Goal: Information Seeking & Learning: Understand process/instructions

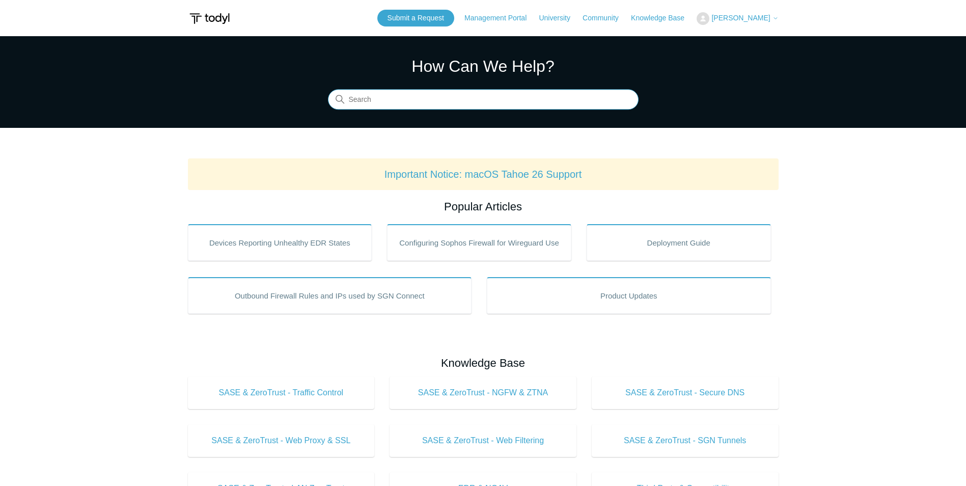
click at [444, 102] on input "Search" at bounding box center [483, 100] width 311 height 20
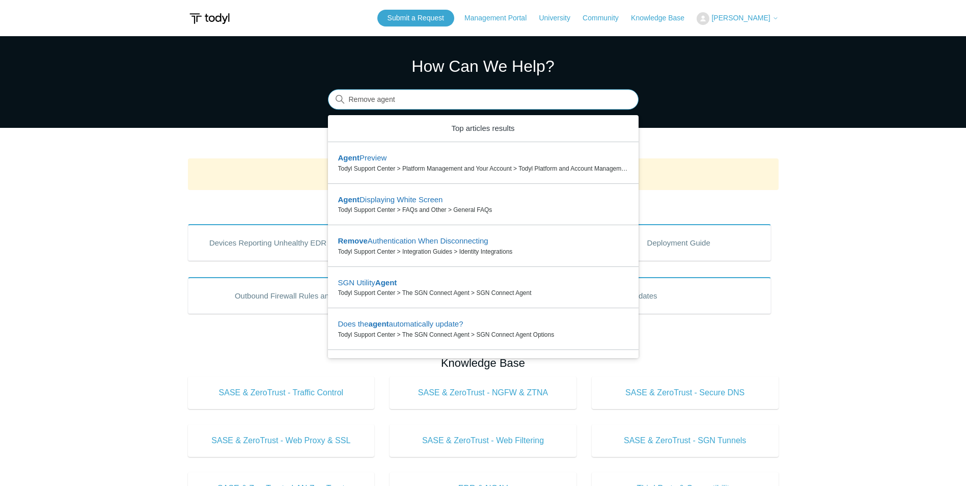
type input "Remove agent"
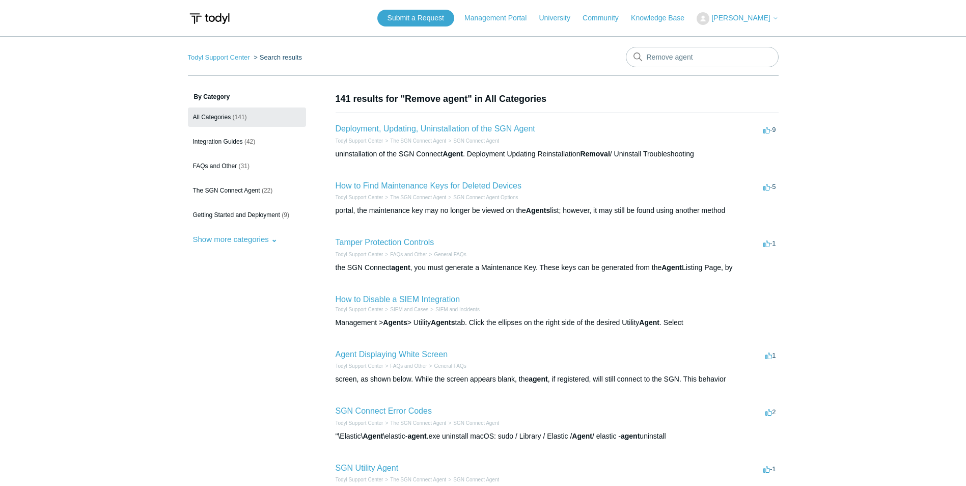
click at [460, 124] on h2 "Deployment, Updating, Uninstallation of the SGN Agent" at bounding box center [436, 129] width 200 height 12
click at [459, 128] on link "Deployment, Updating, Uninstallation of the SGN Agent" at bounding box center [436, 128] width 200 height 9
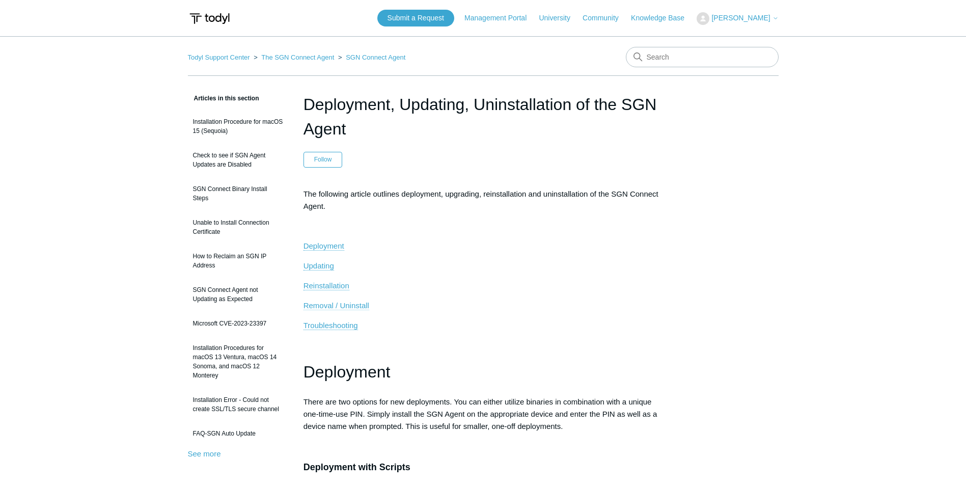
click at [338, 308] on span "Removal / Uninstall" at bounding box center [337, 305] width 66 height 9
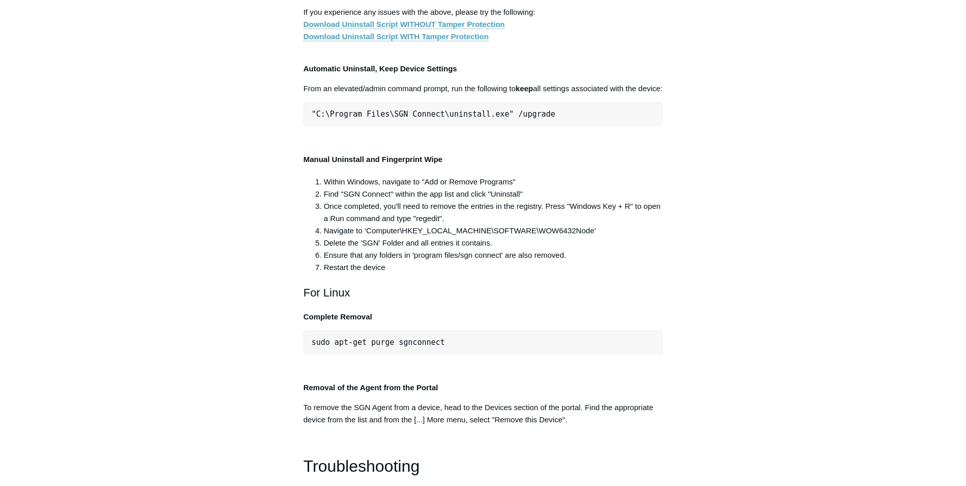
scroll to position [1947, 0]
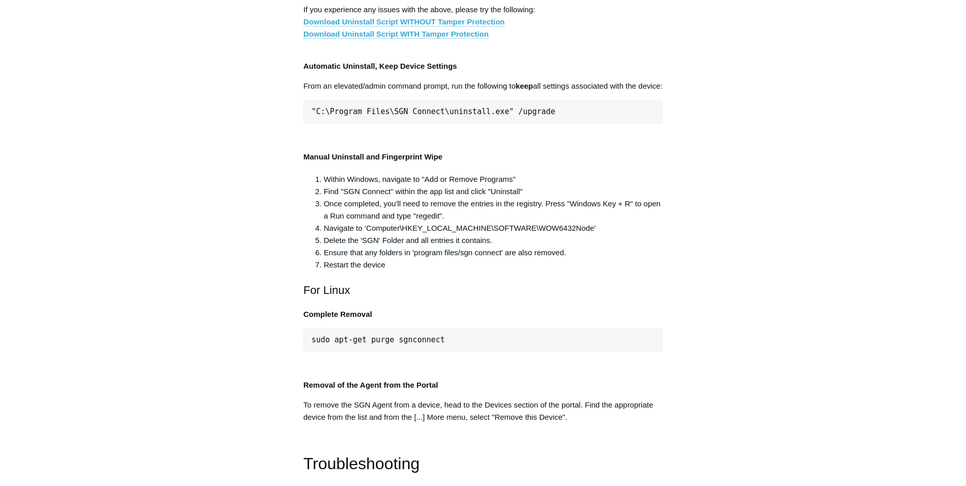
drag, startPoint x: 499, startPoint y: 249, endPoint x: 313, endPoint y: 254, distance: 185.5
drag, startPoint x: 313, startPoint y: 254, endPoint x: 321, endPoint y: 250, distance: 8.9
copy span ""C:\Program Files\SGN Connect\uninstall.exe""
